Goal: Information Seeking & Learning: Learn about a topic

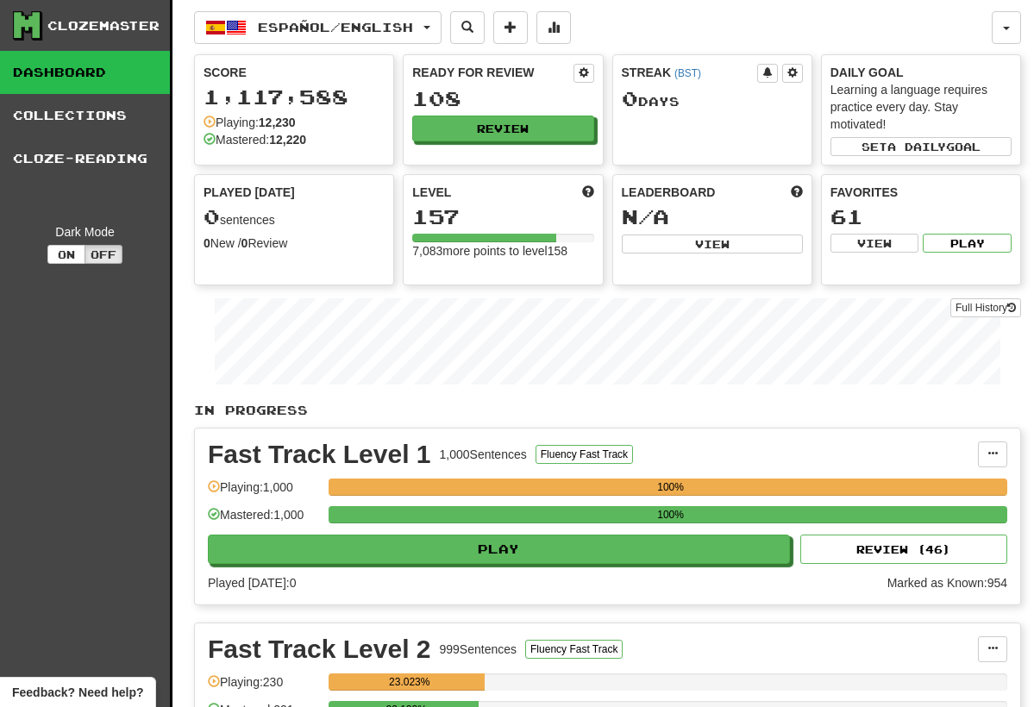
scroll to position [1, 0]
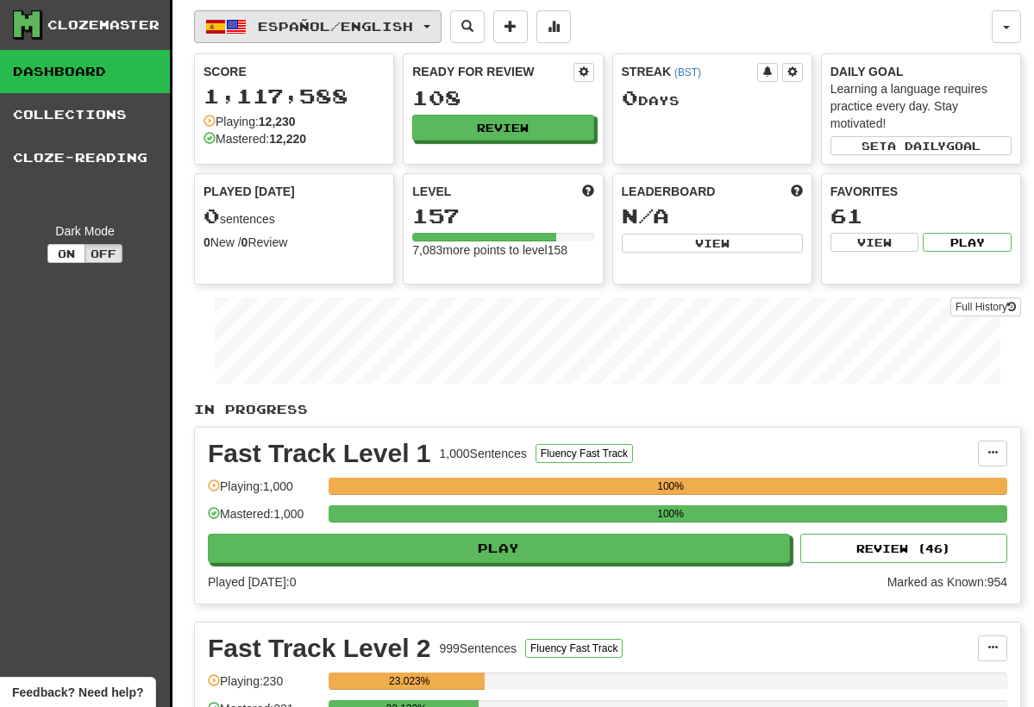
click at [441, 31] on button "Español / English" at bounding box center [317, 26] width 247 height 33
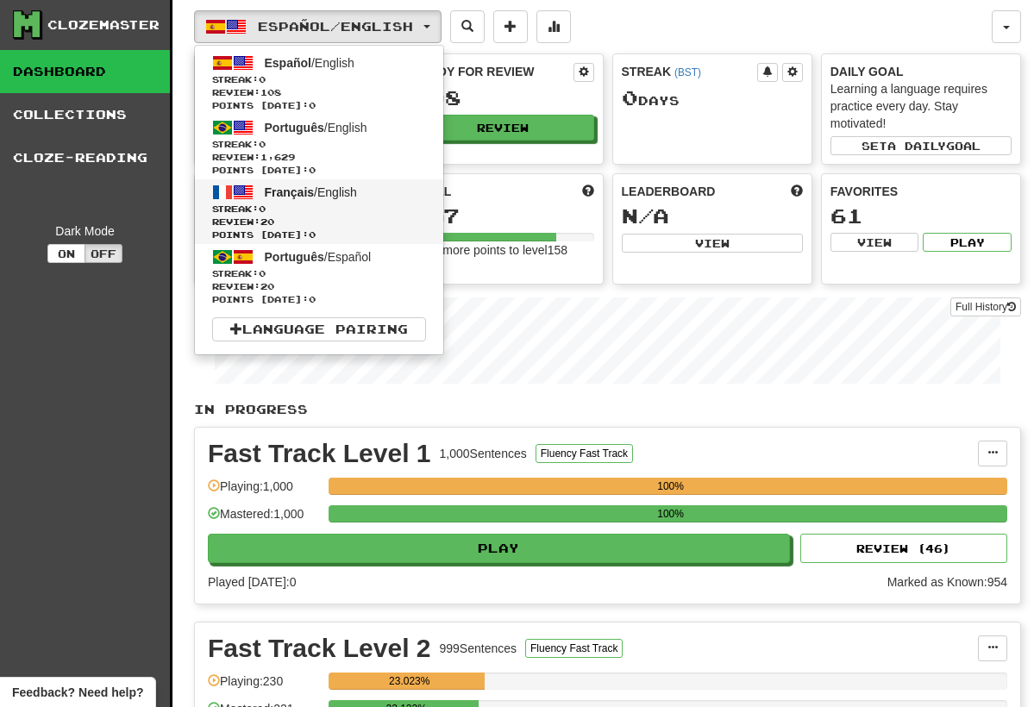
click at [336, 211] on span "Streak: 0" at bounding box center [319, 209] width 214 height 13
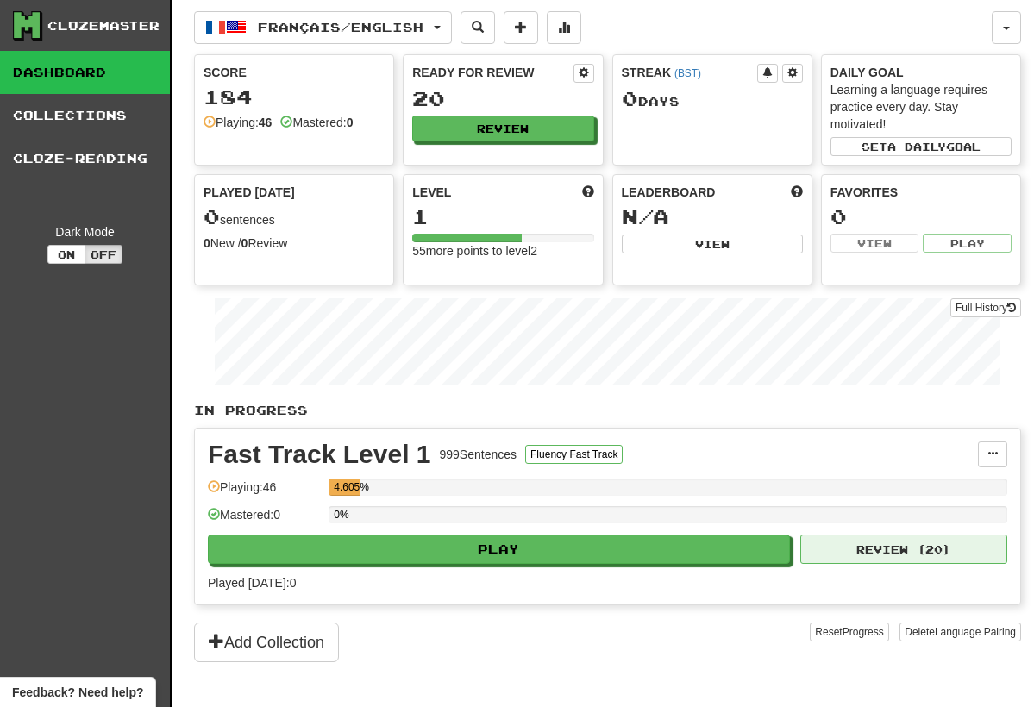
click at [861, 555] on button "Review ( 20 )" at bounding box center [903, 549] width 207 height 29
select select "**"
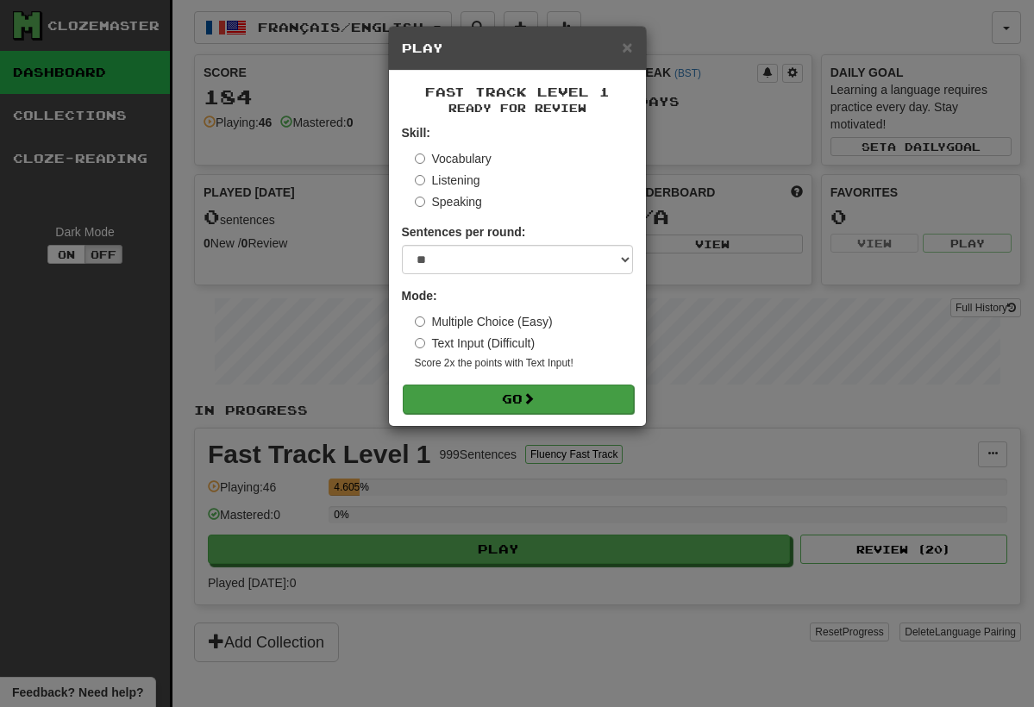
click at [524, 394] on button "Go" at bounding box center [518, 399] width 231 height 29
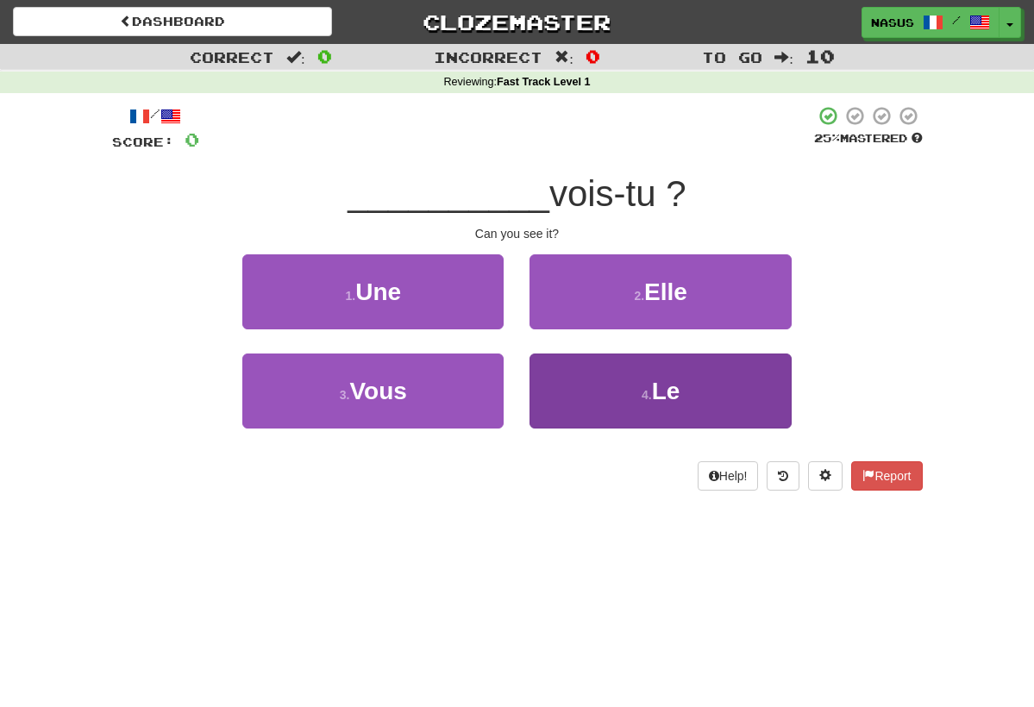
click at [620, 383] on button "4 . Le" at bounding box center [659, 391] width 261 height 75
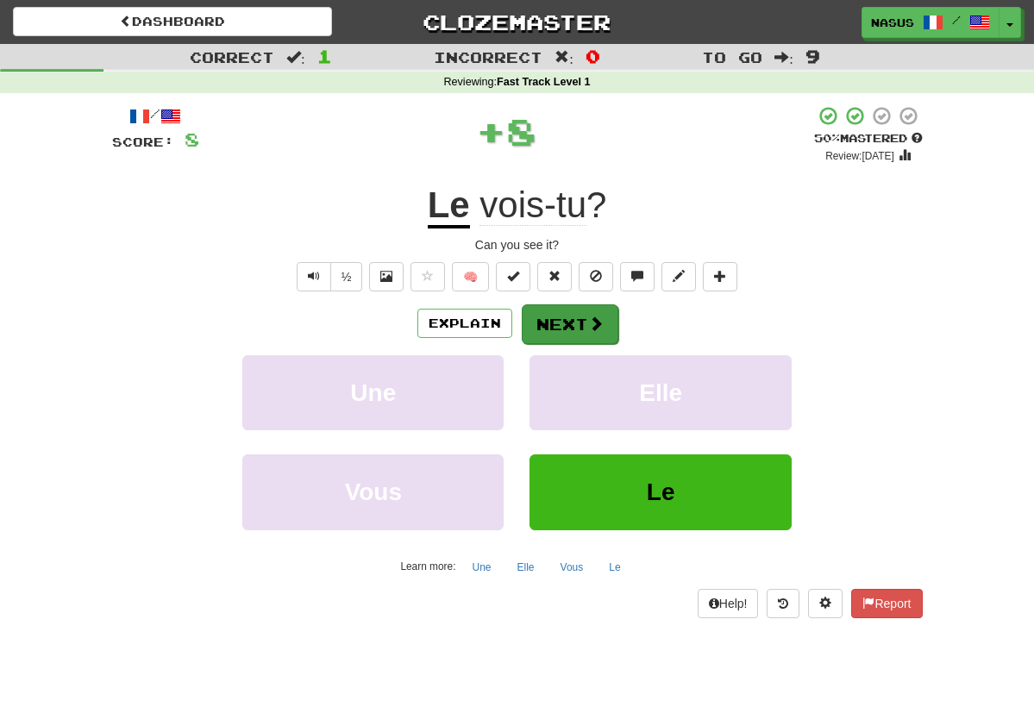
click at [567, 319] on button "Next" at bounding box center [570, 324] width 97 height 40
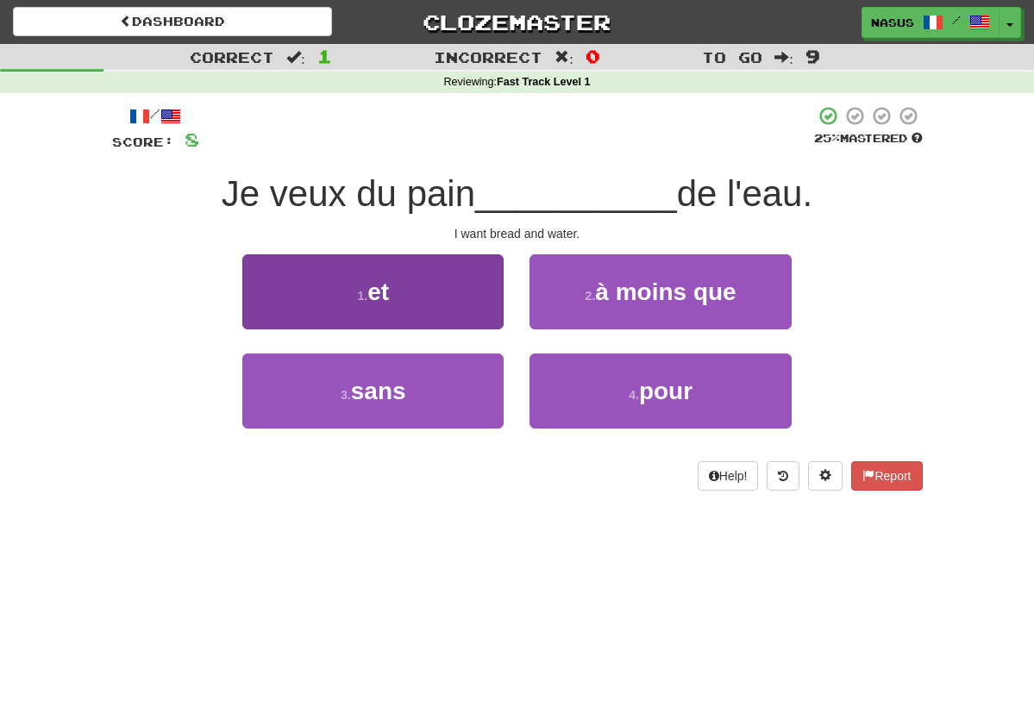
click at [356, 264] on button "1 . et" at bounding box center [372, 291] width 261 height 75
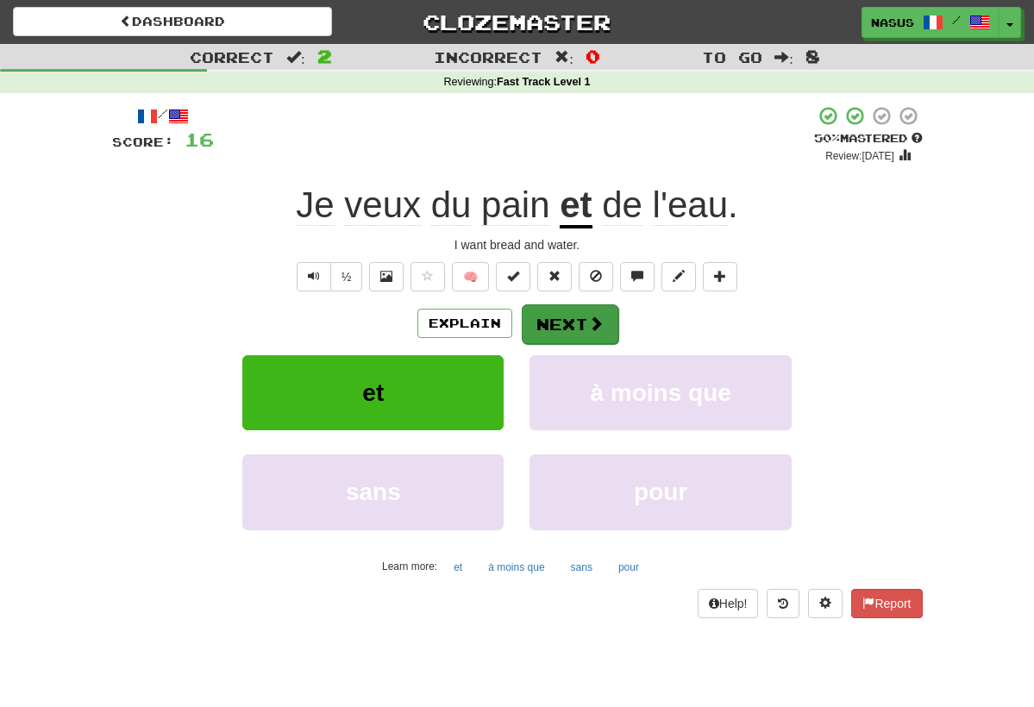
click at [560, 319] on button "Next" at bounding box center [570, 324] width 97 height 40
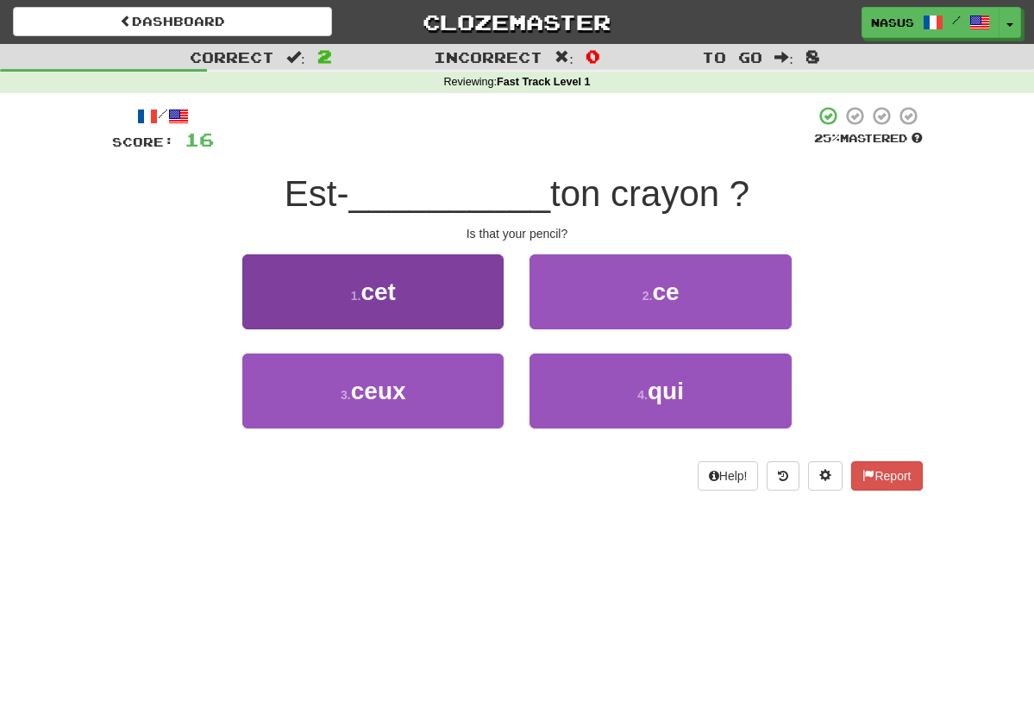
click at [370, 292] on span "cet" at bounding box center [377, 291] width 34 height 27
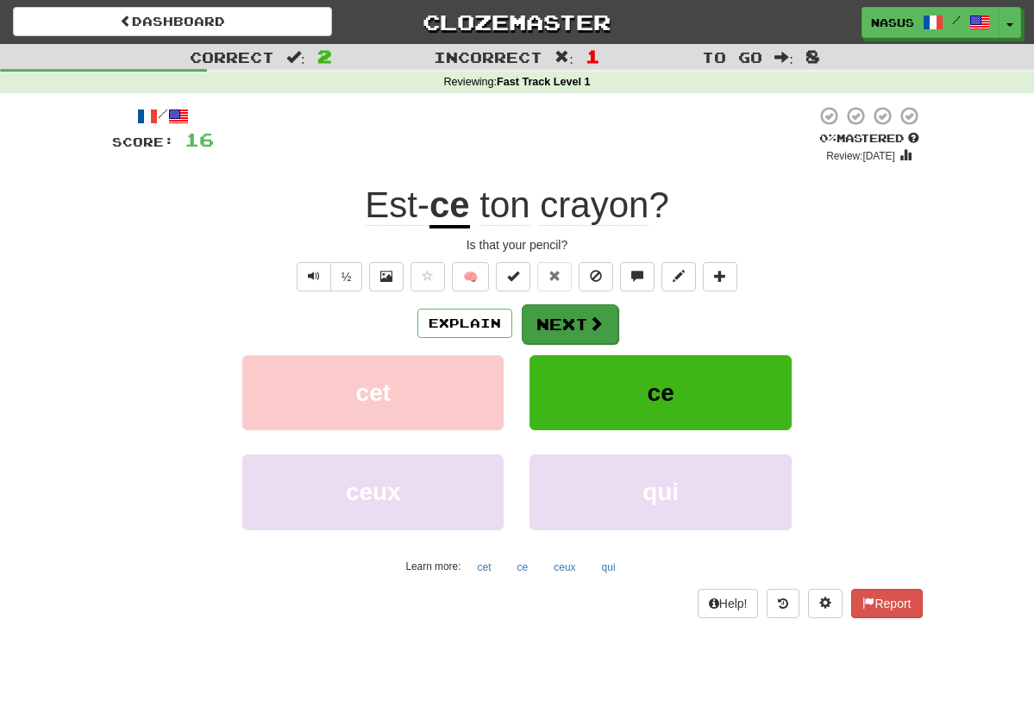
click at [554, 316] on button "Next" at bounding box center [570, 324] width 97 height 40
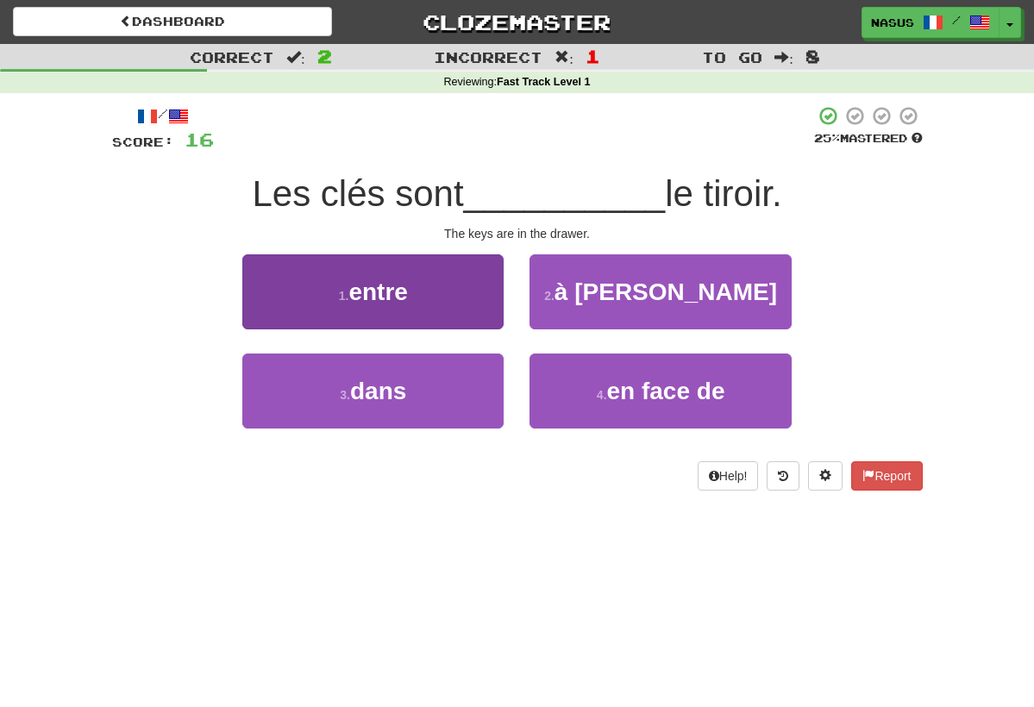
click at [327, 278] on button "1 . entre" at bounding box center [372, 291] width 261 height 75
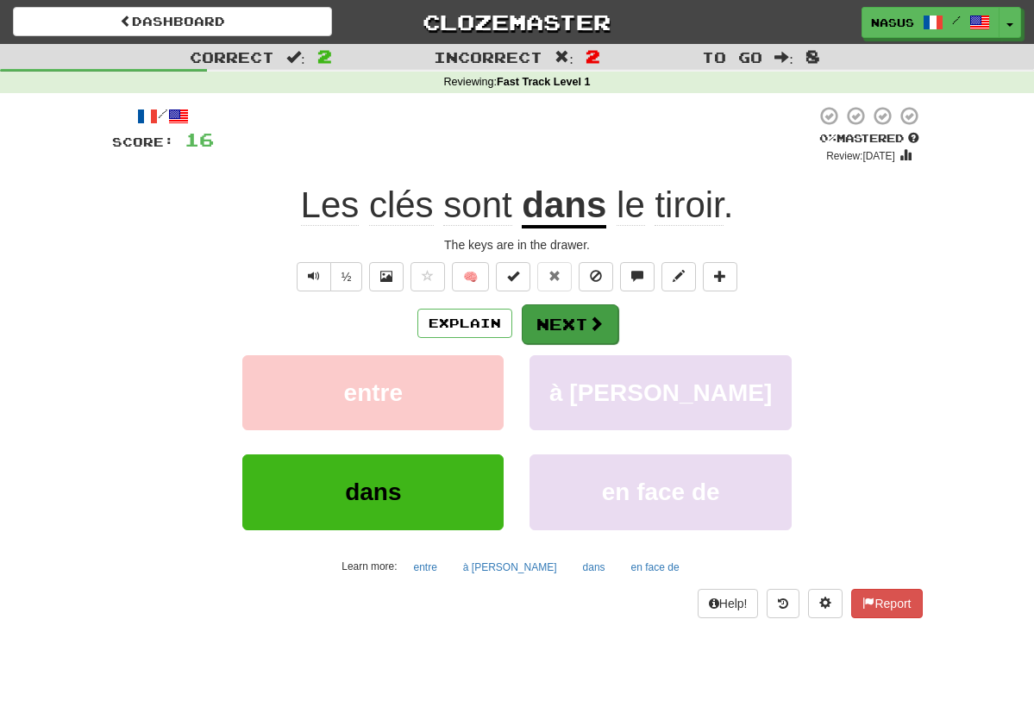
click at [549, 321] on button "Next" at bounding box center [570, 324] width 97 height 40
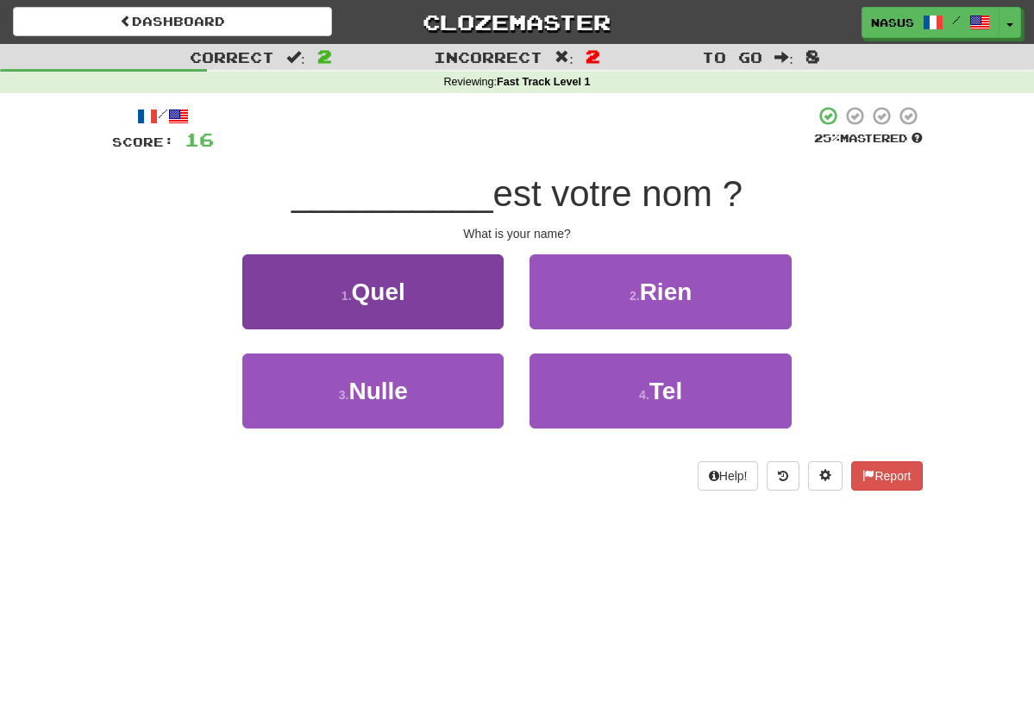
click at [364, 303] on button "1 . Quel" at bounding box center [372, 291] width 261 height 75
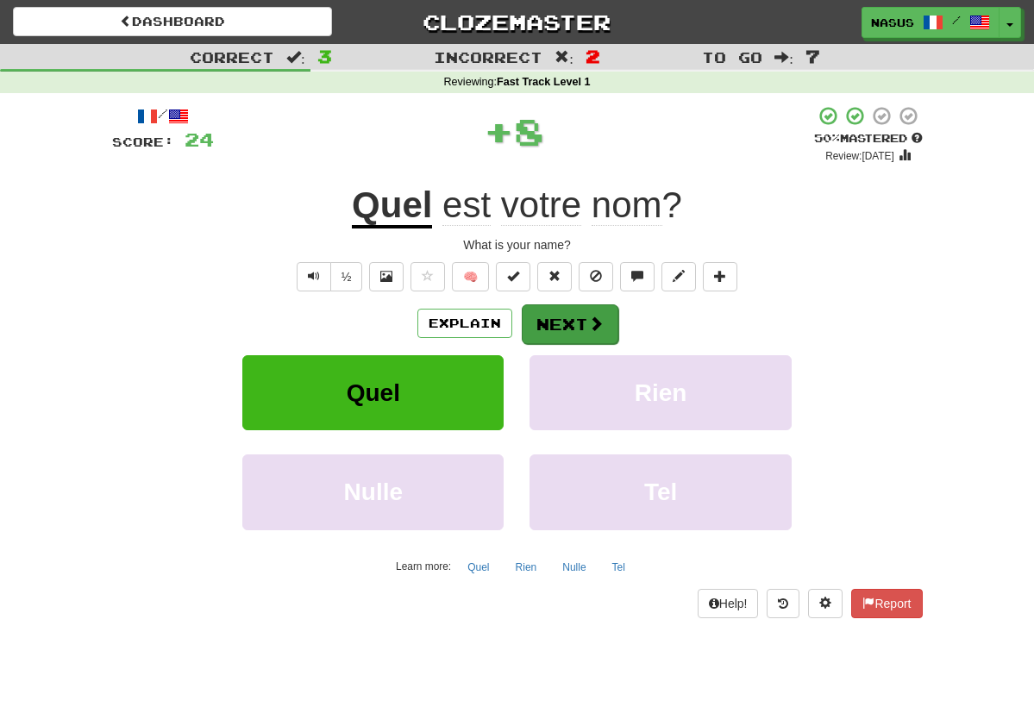
click at [555, 311] on button "Next" at bounding box center [570, 324] width 97 height 40
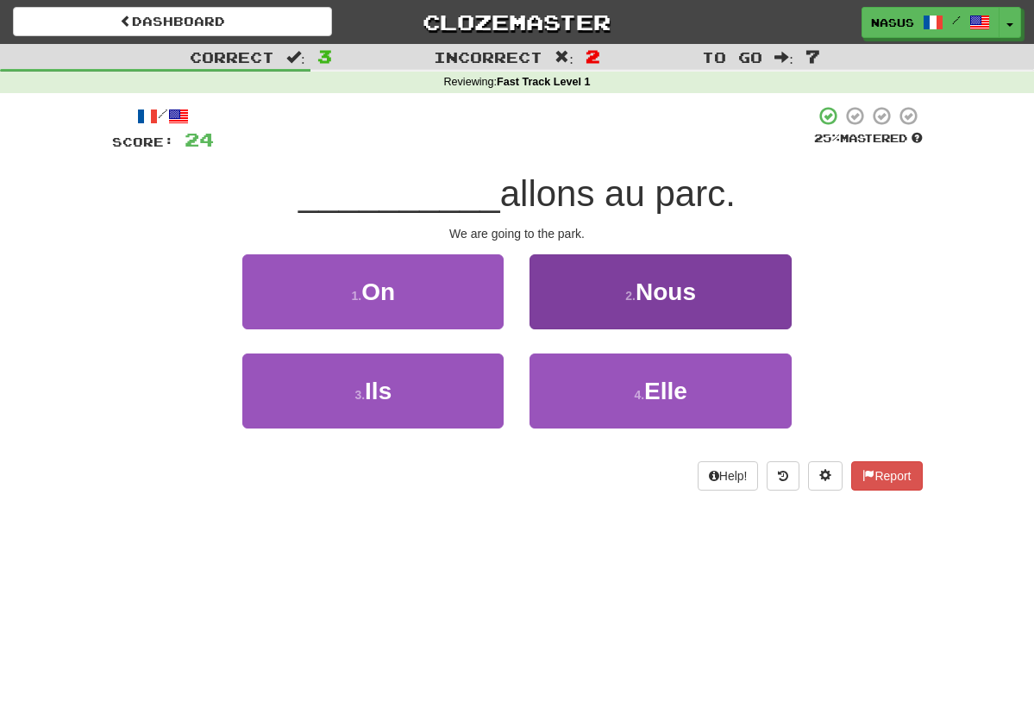
click at [641, 298] on span "Nous" at bounding box center [665, 291] width 60 height 27
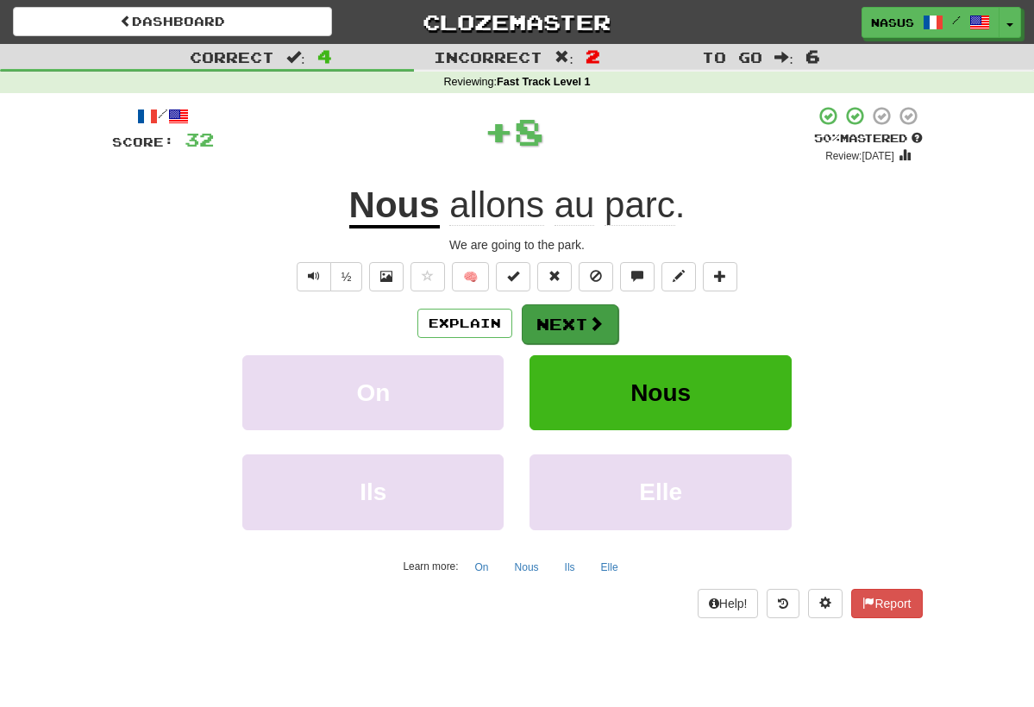
click at [551, 312] on button "Next" at bounding box center [570, 324] width 97 height 40
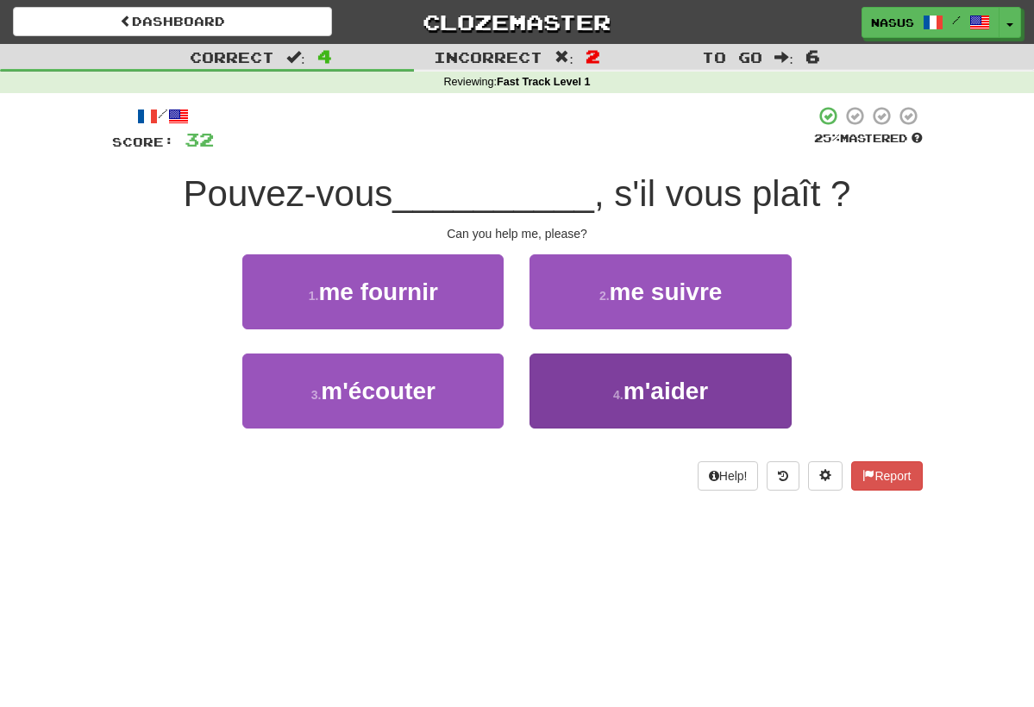
click at [566, 381] on button "4 . m'aider" at bounding box center [659, 391] width 261 height 75
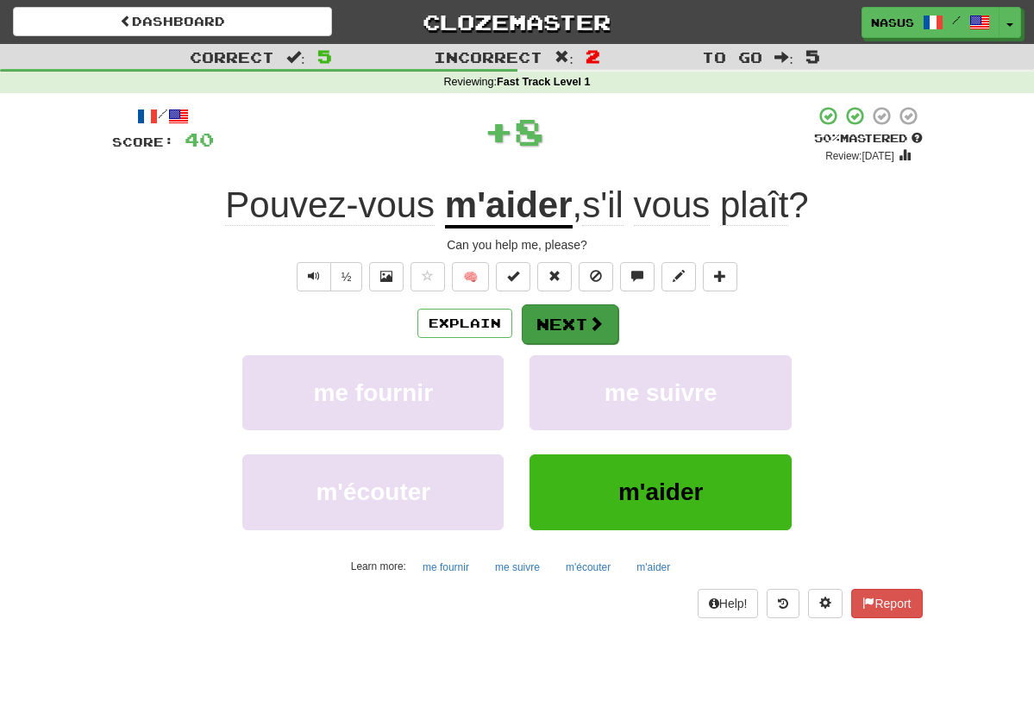
click at [542, 315] on button "Next" at bounding box center [570, 324] width 97 height 40
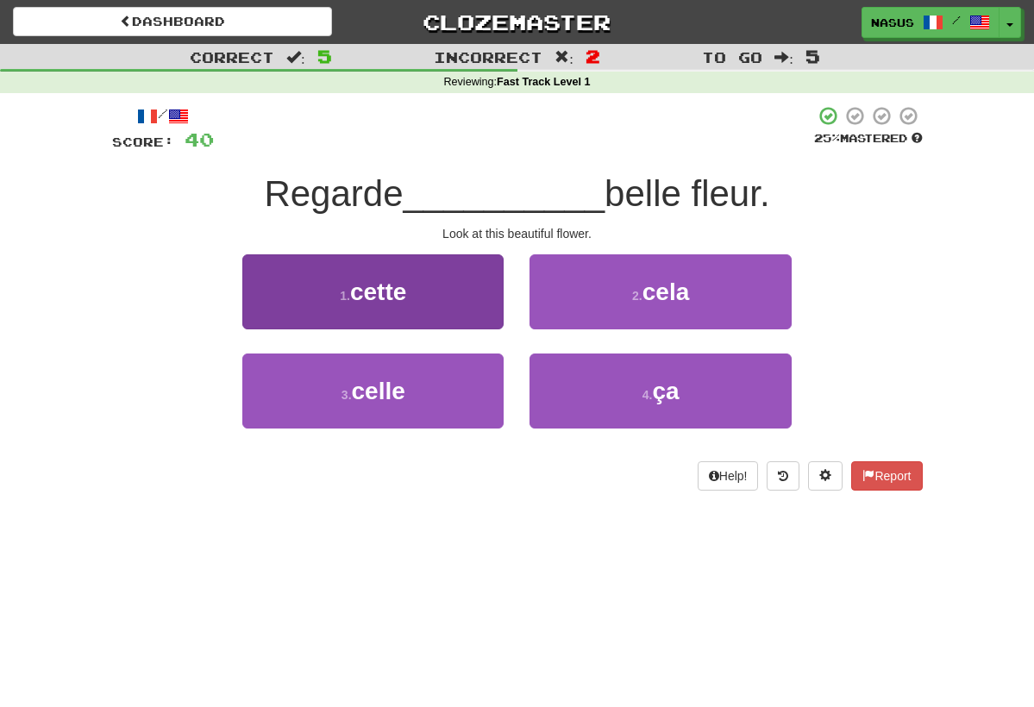
click at [376, 312] on button "1 . cette" at bounding box center [372, 291] width 261 height 75
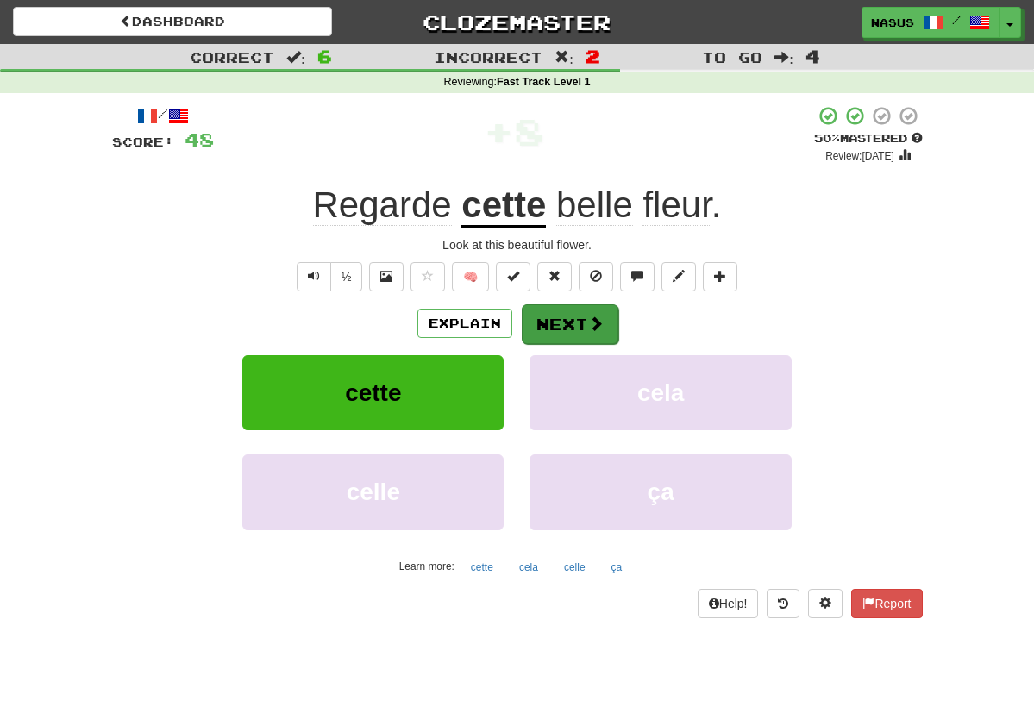
click at [559, 321] on button "Next" at bounding box center [570, 324] width 97 height 40
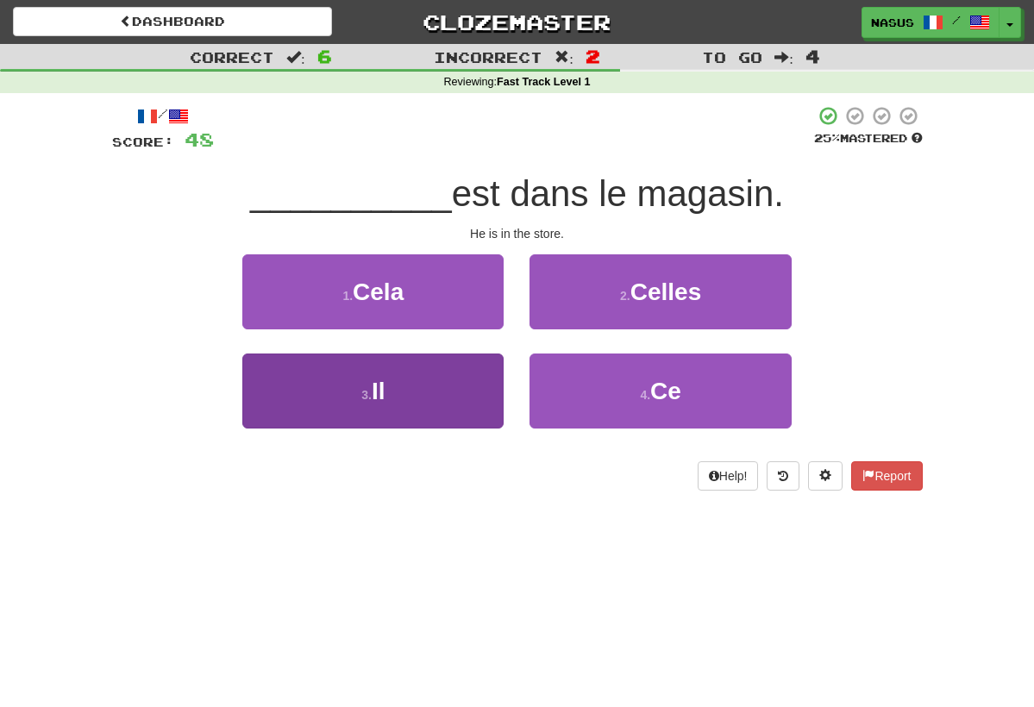
click at [388, 383] on button "3 . Il" at bounding box center [372, 391] width 261 height 75
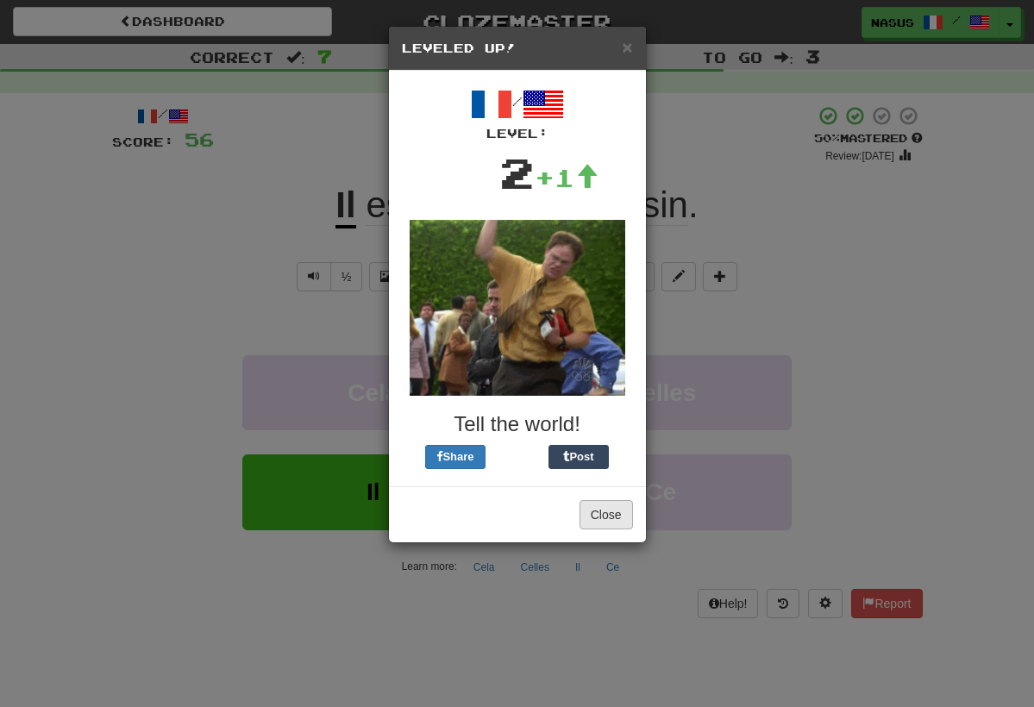
click at [601, 519] on button "Close" at bounding box center [605, 514] width 53 height 29
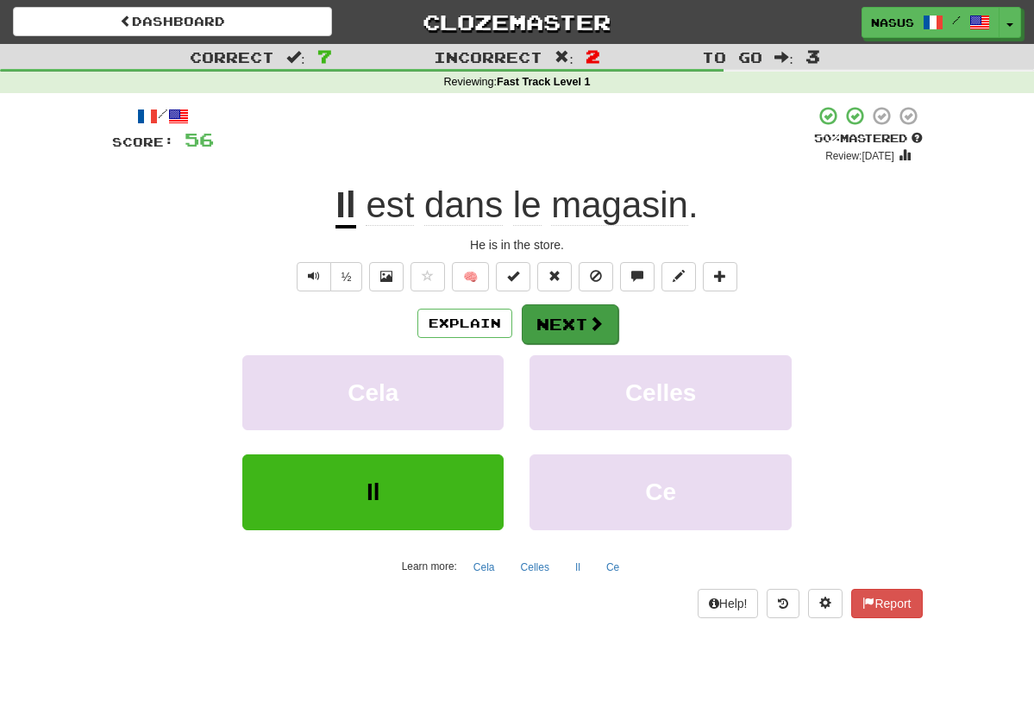
click at [563, 329] on button "Next" at bounding box center [570, 324] width 97 height 40
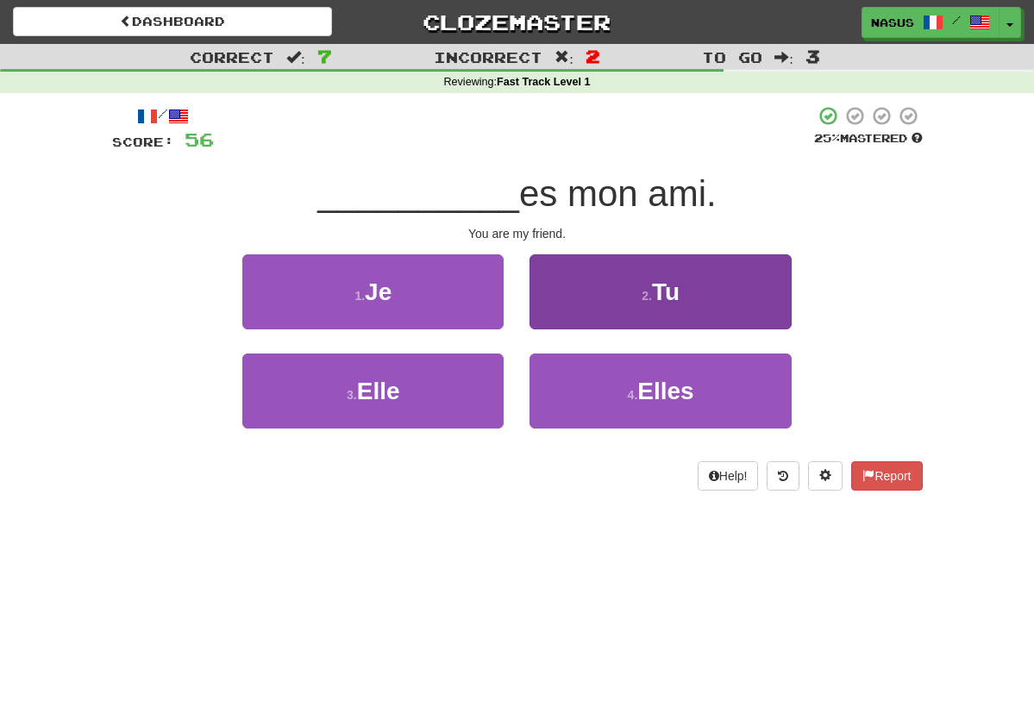
click at [585, 306] on button "2 . Tu" at bounding box center [659, 291] width 261 height 75
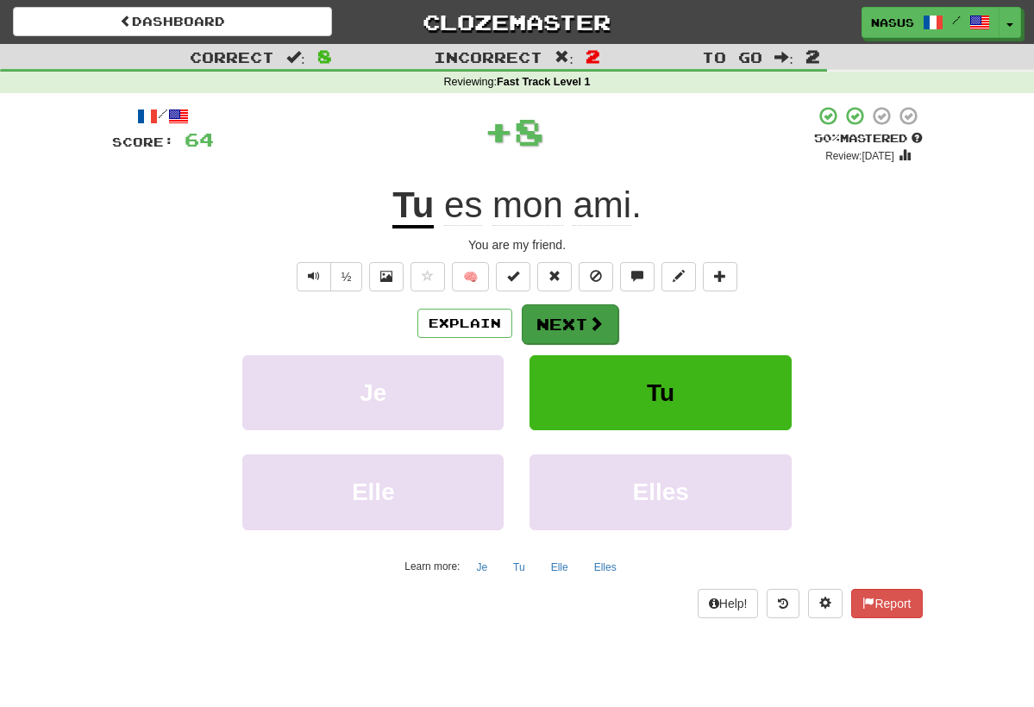
click at [566, 311] on button "Next" at bounding box center [570, 324] width 97 height 40
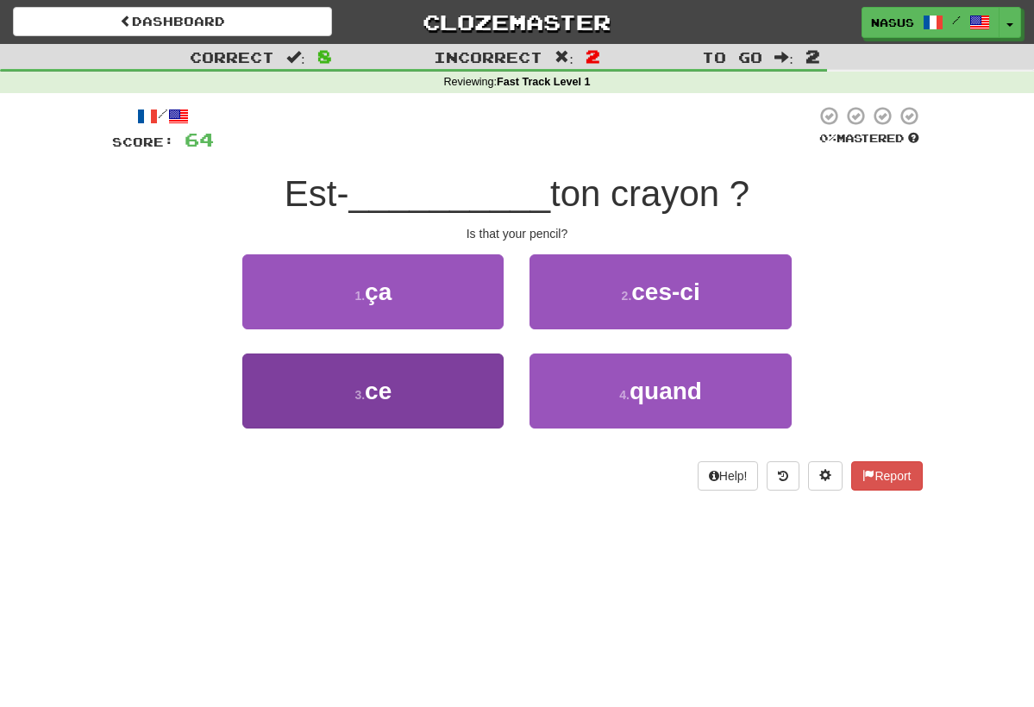
click at [382, 410] on button "3 . ce" at bounding box center [372, 391] width 261 height 75
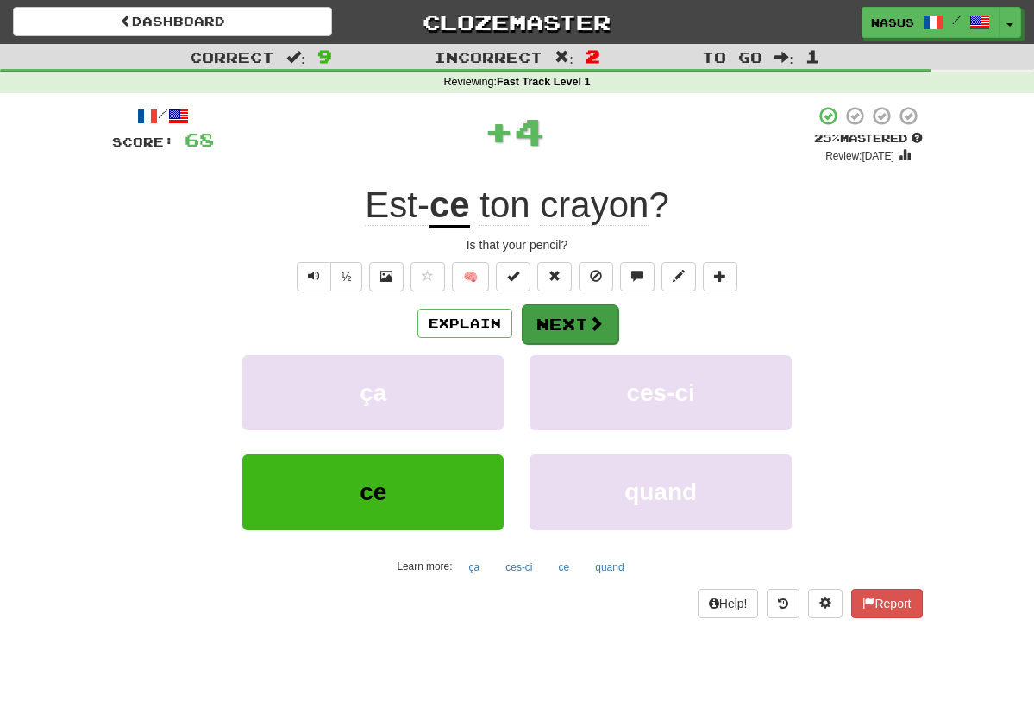
click at [522, 322] on button "Next" at bounding box center [570, 324] width 97 height 40
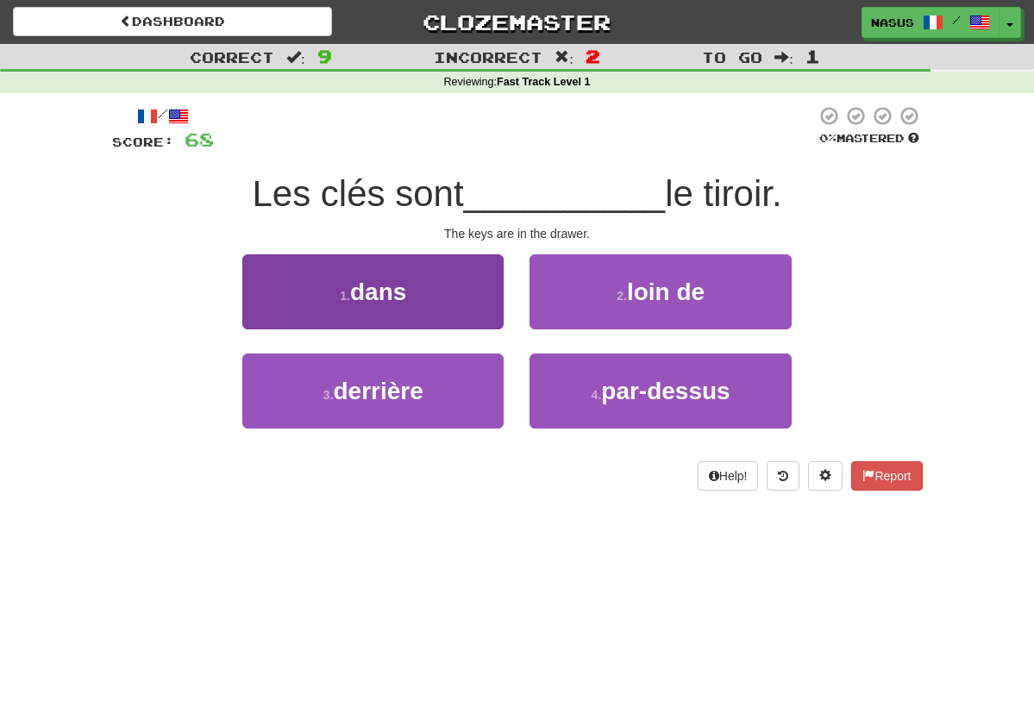
click at [401, 312] on button "1 . dans" at bounding box center [372, 291] width 261 height 75
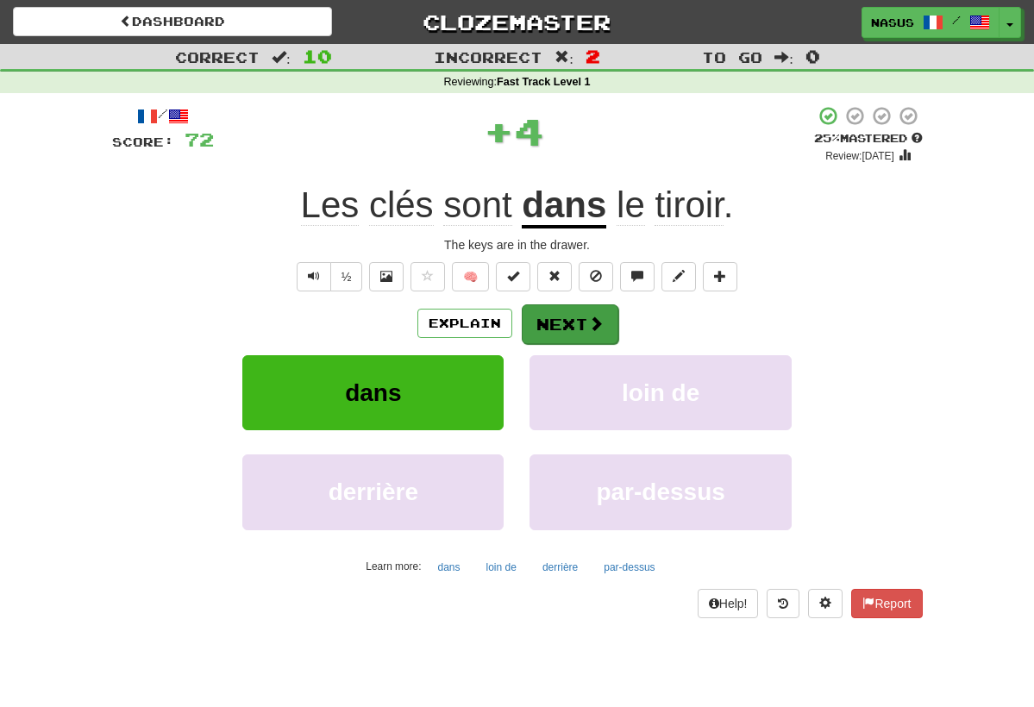
click at [553, 315] on button "Next" at bounding box center [570, 324] width 97 height 40
